Goal: Transaction & Acquisition: Subscribe to service/newsletter

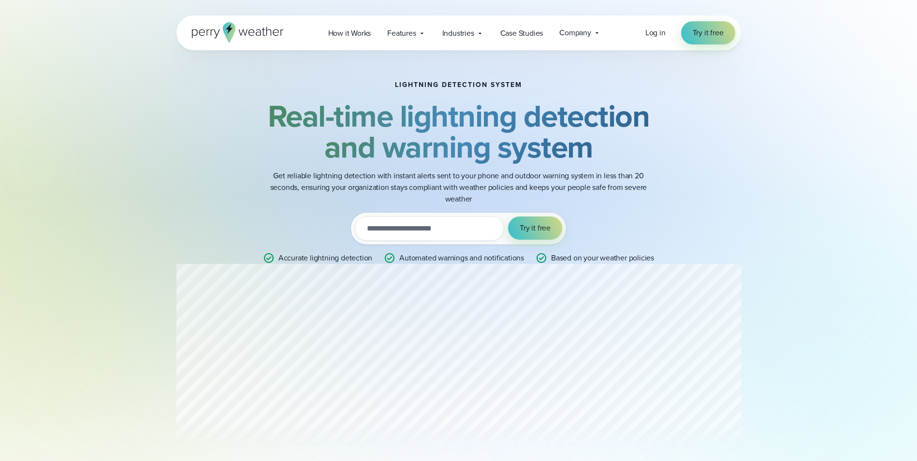
click at [482, 231] on input "email" at bounding box center [429, 228] width 149 height 24
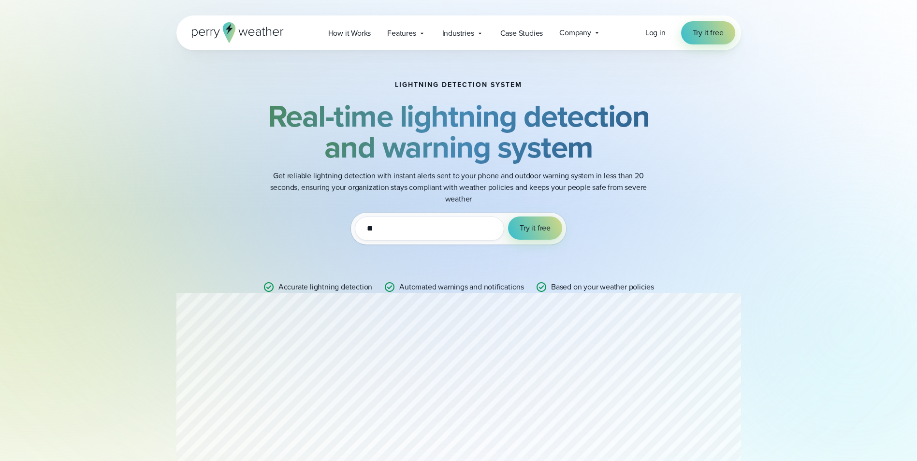
type input "*"
click at [529, 228] on span "Try it free" at bounding box center [534, 228] width 31 height 12
click at [526, 226] on span "Try it free" at bounding box center [534, 228] width 31 height 12
click at [537, 225] on span "Try it free" at bounding box center [534, 228] width 31 height 12
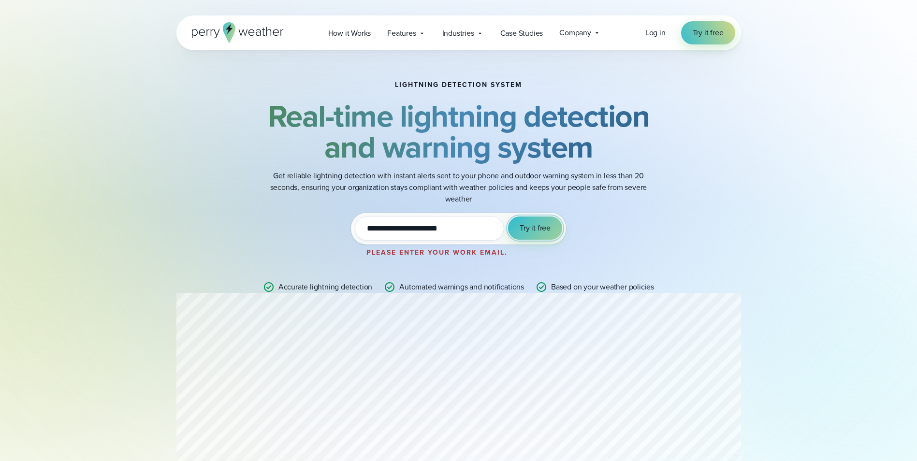
click at [537, 225] on span "Try it free" at bounding box center [534, 228] width 31 height 12
click at [488, 232] on input "**********" at bounding box center [429, 228] width 149 height 24
type input "*"
